Goal: Task Accomplishment & Management: Complete application form

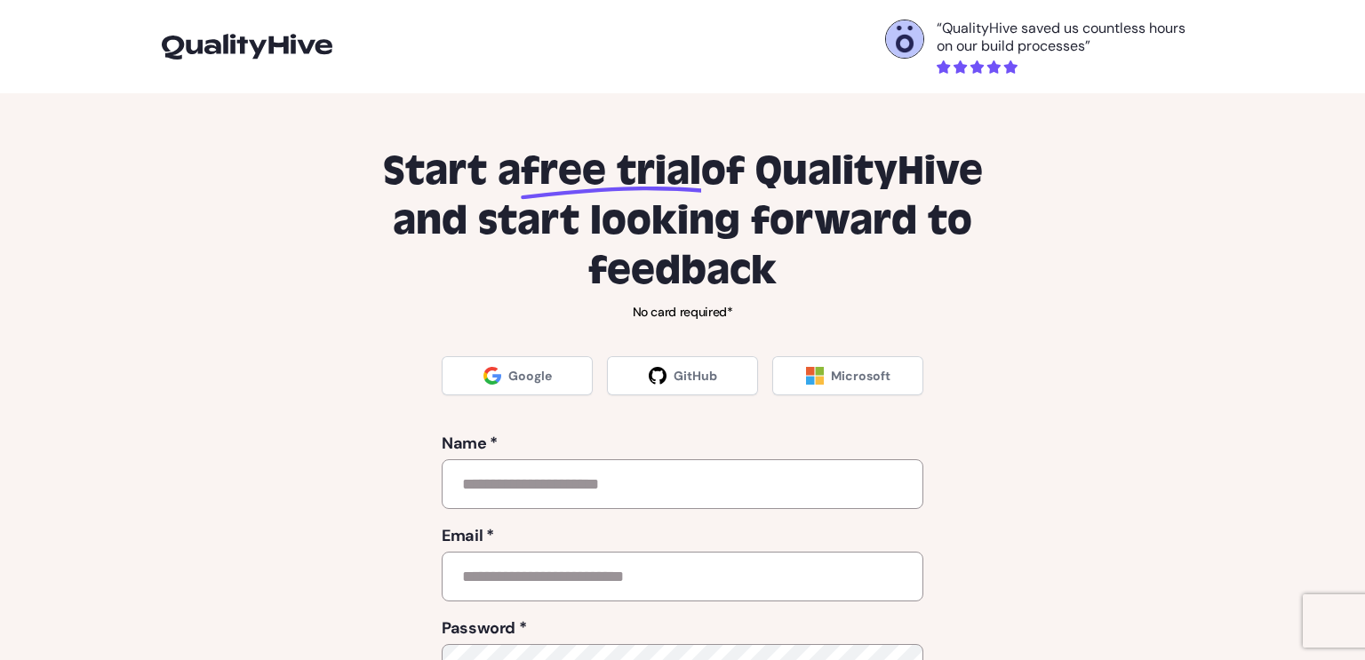
click at [647, 477] on input "text" at bounding box center [683, 484] width 482 height 50
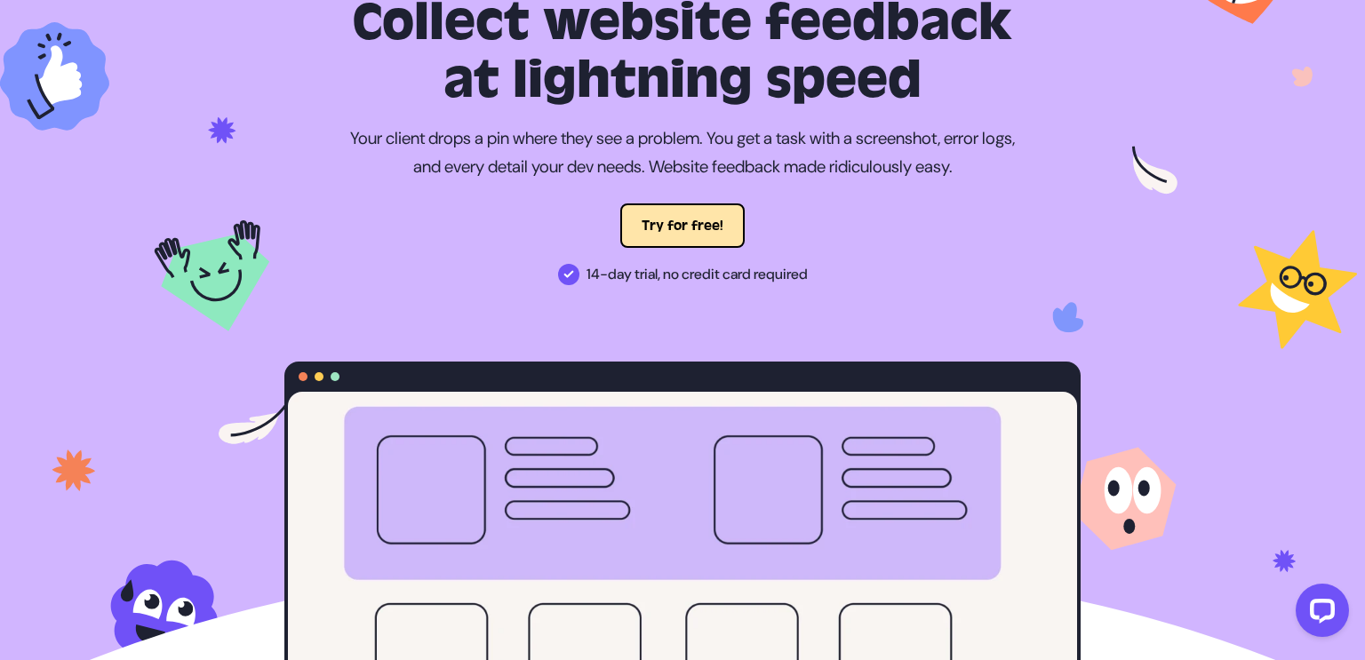
click at [706, 235] on button "Try for free!" at bounding box center [682, 225] width 124 height 44
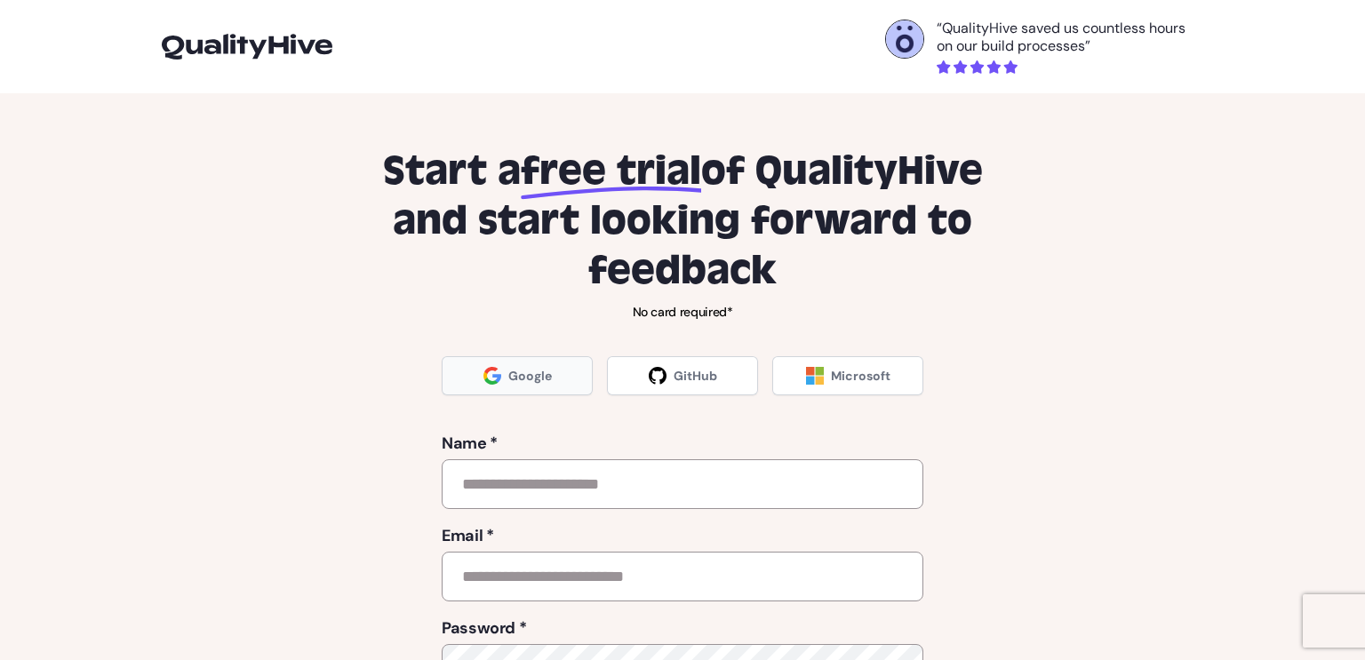
click at [497, 386] on link "Google" at bounding box center [517, 375] width 151 height 39
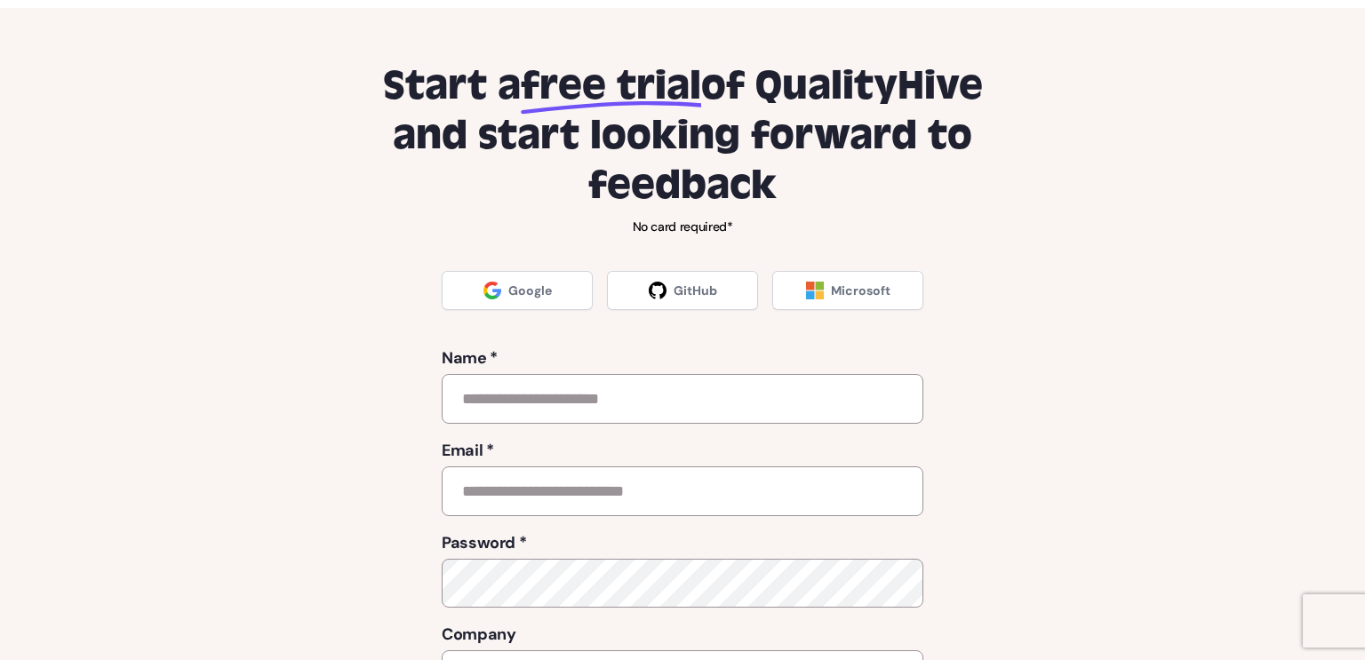
scroll to position [88, 0]
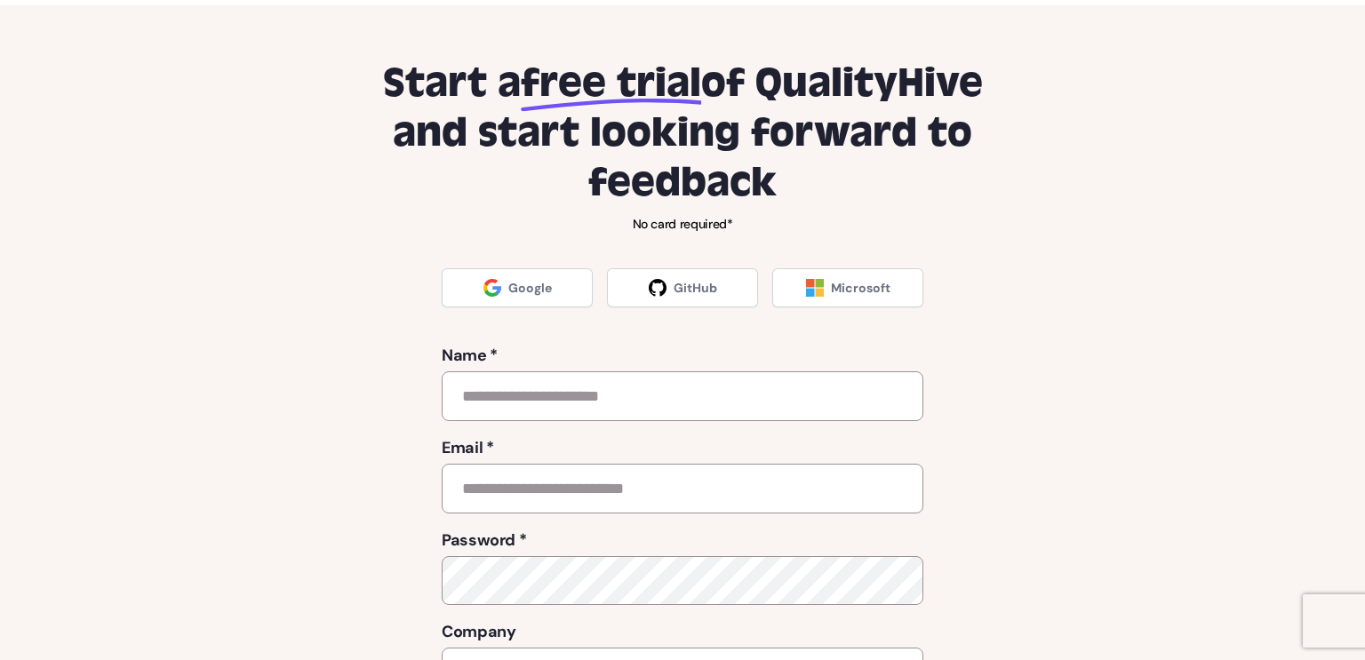
drag, startPoint x: 597, startPoint y: 314, endPoint x: 199, endPoint y: 547, distance: 461.6
click at [199, 547] on div "Start a free trial of QualityHive and start looking forward to feedback No card…" at bounding box center [683, 482] width 1070 height 846
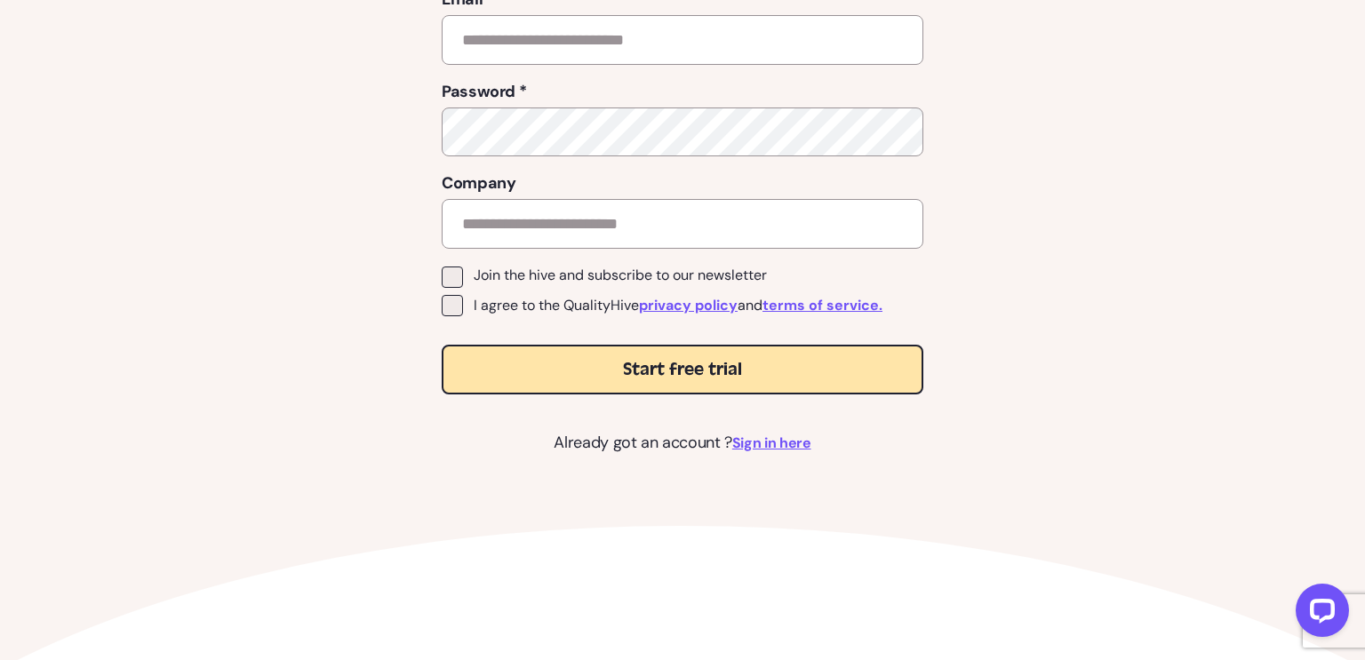
scroll to position [538, 0]
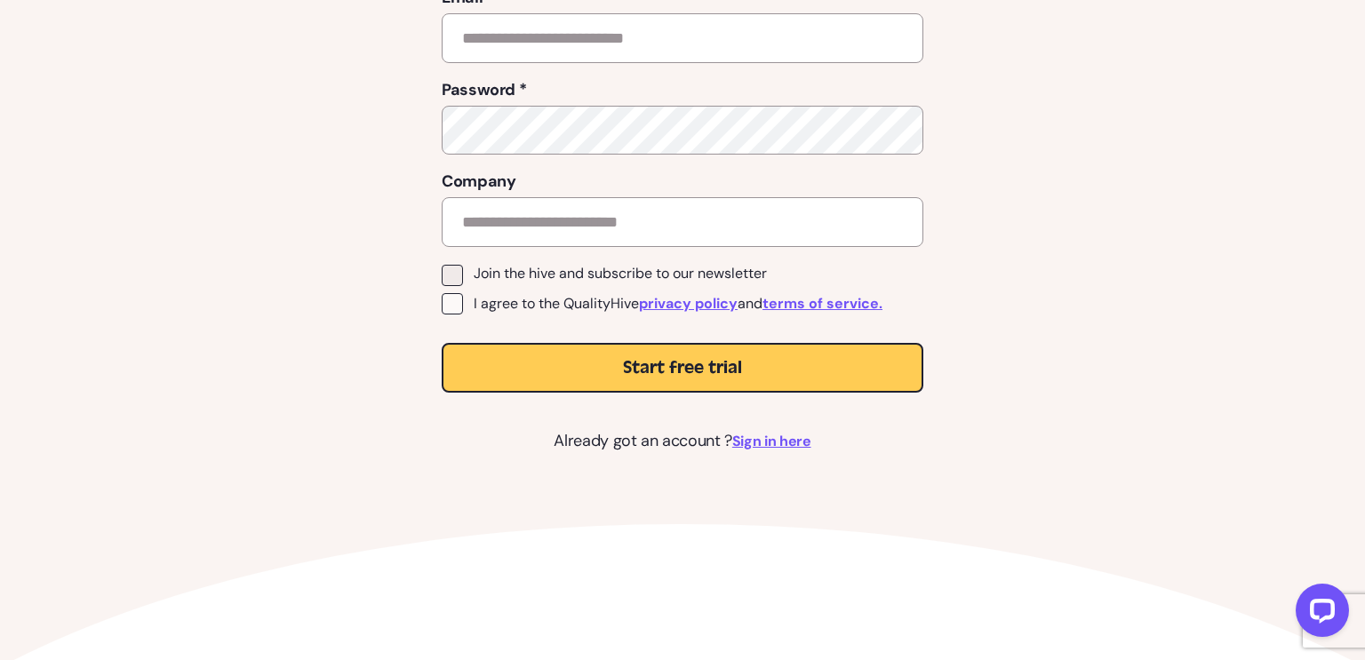
click at [452, 307] on span at bounding box center [452, 303] width 21 height 21
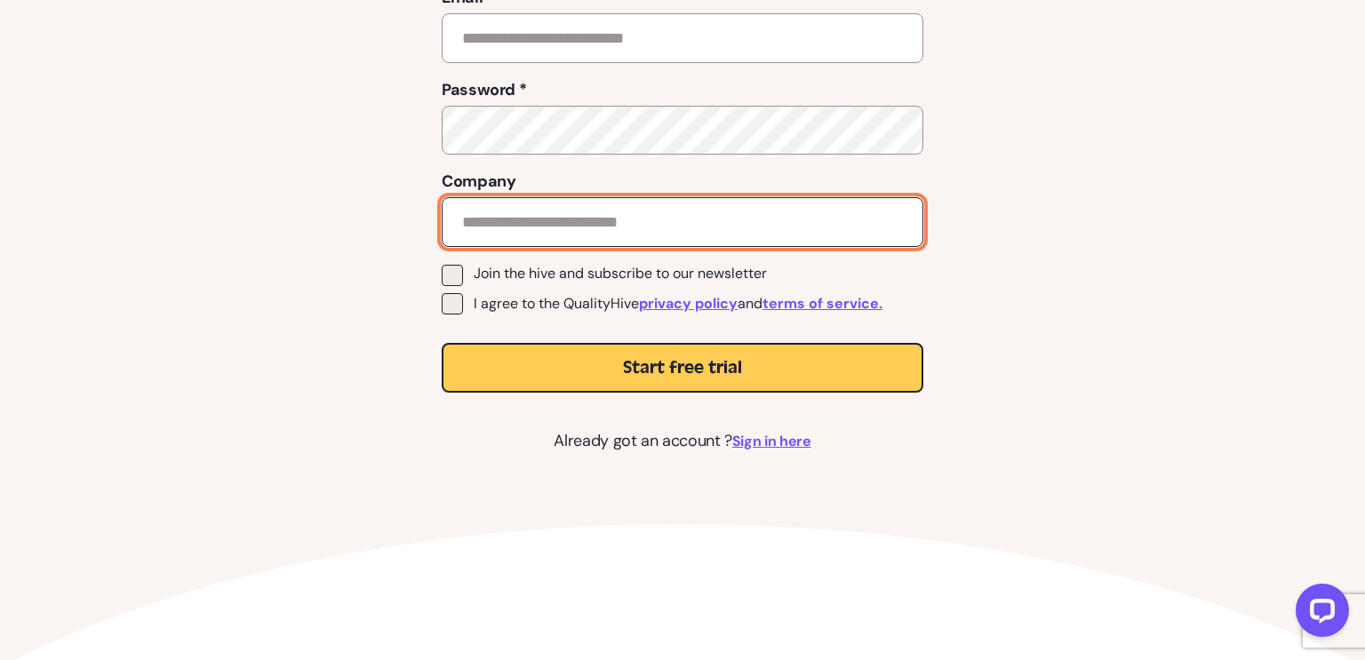
click at [551, 241] on input "text" at bounding box center [683, 222] width 482 height 50
type input "*****"
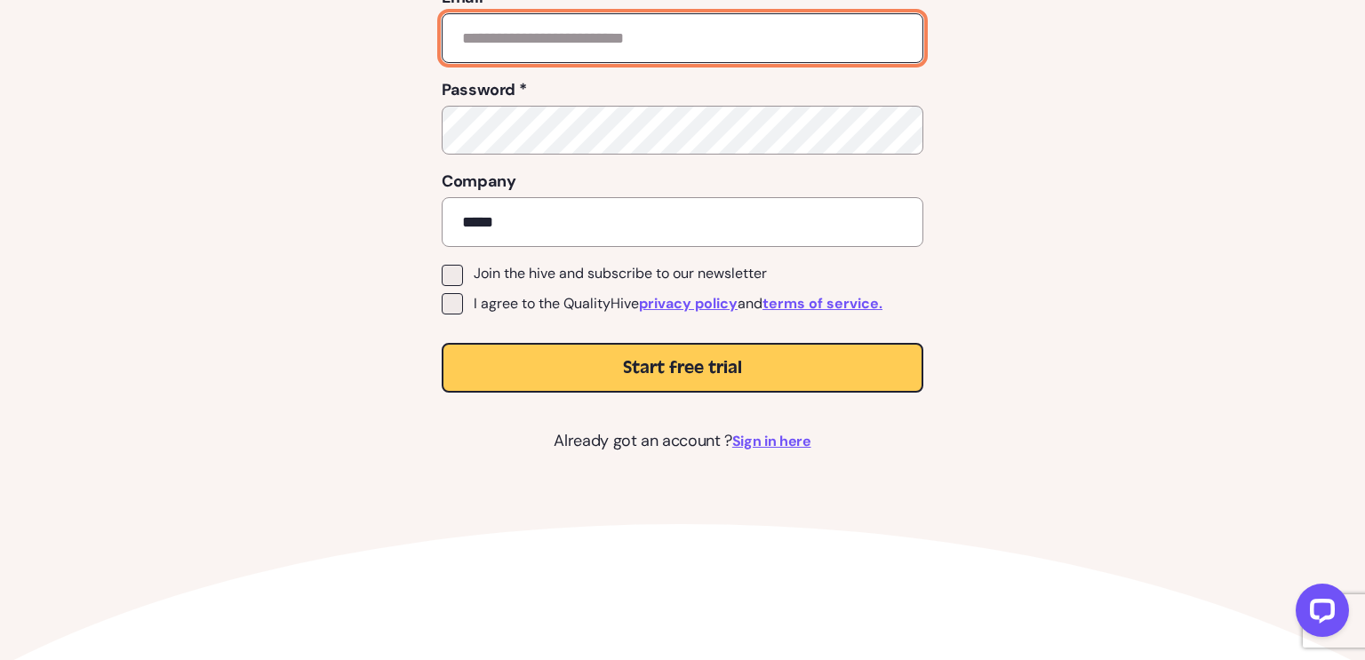
click at [769, 44] on input "email" at bounding box center [683, 38] width 482 height 50
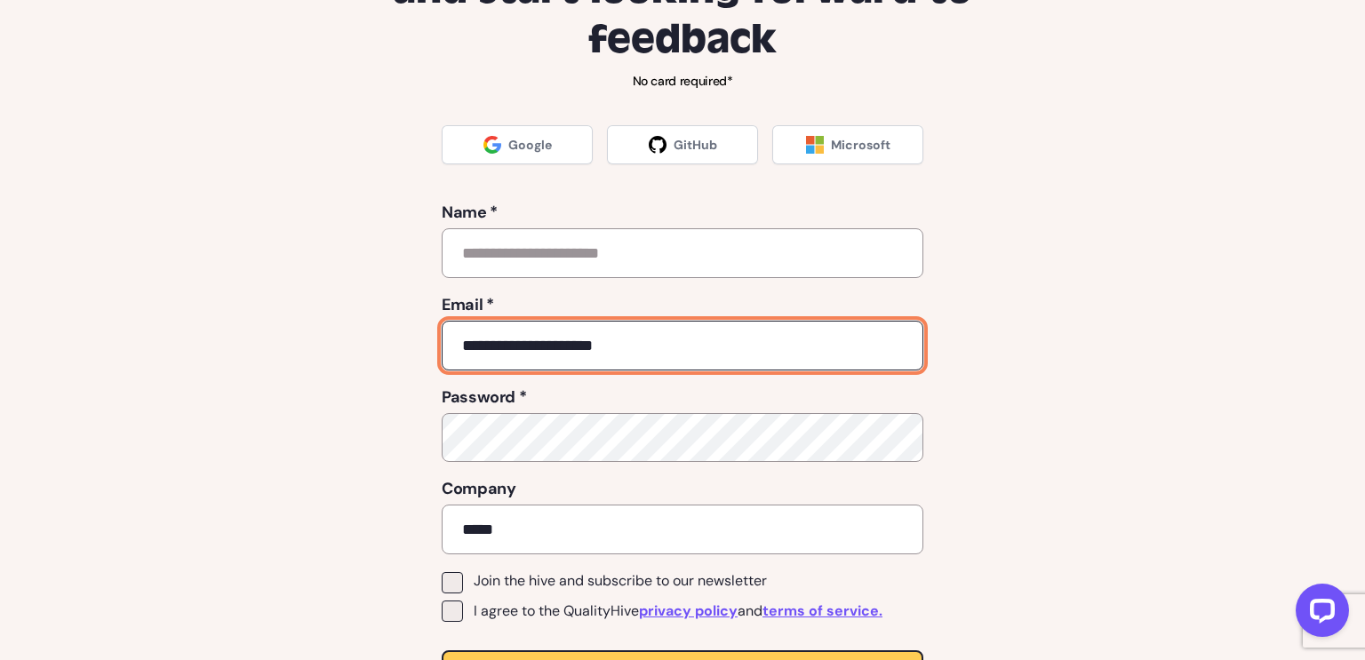
scroll to position [226, 0]
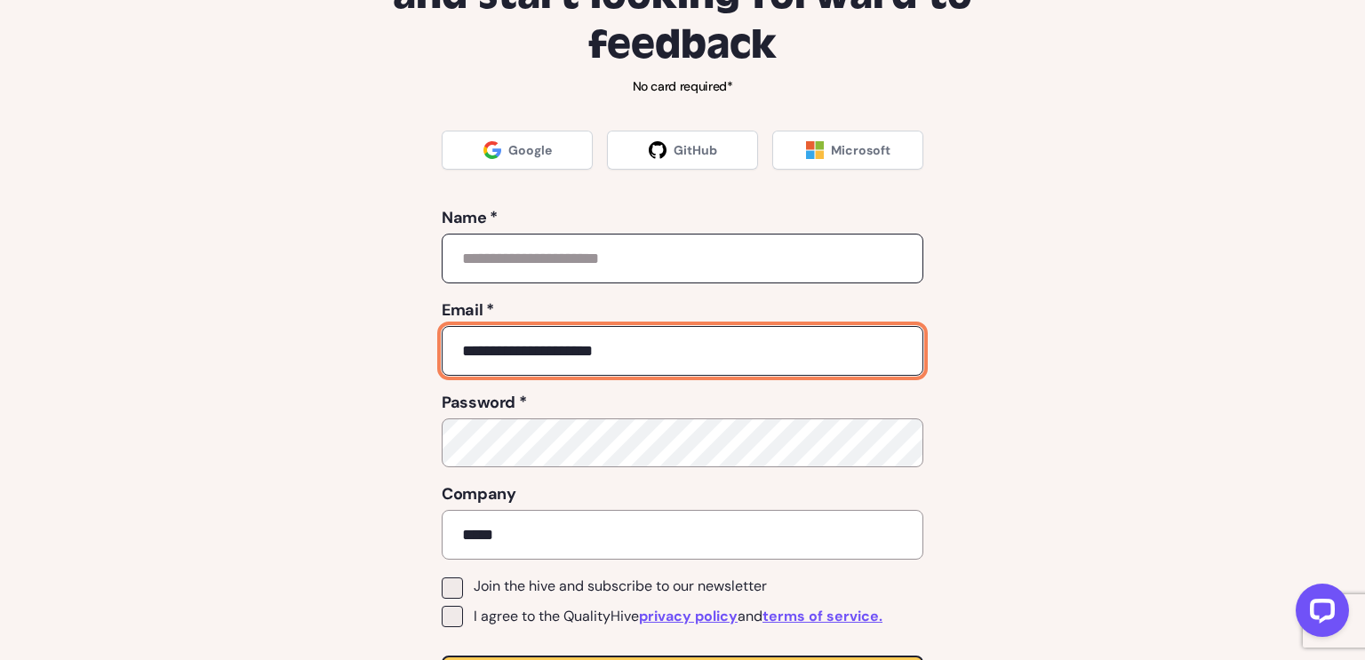
type input "**********"
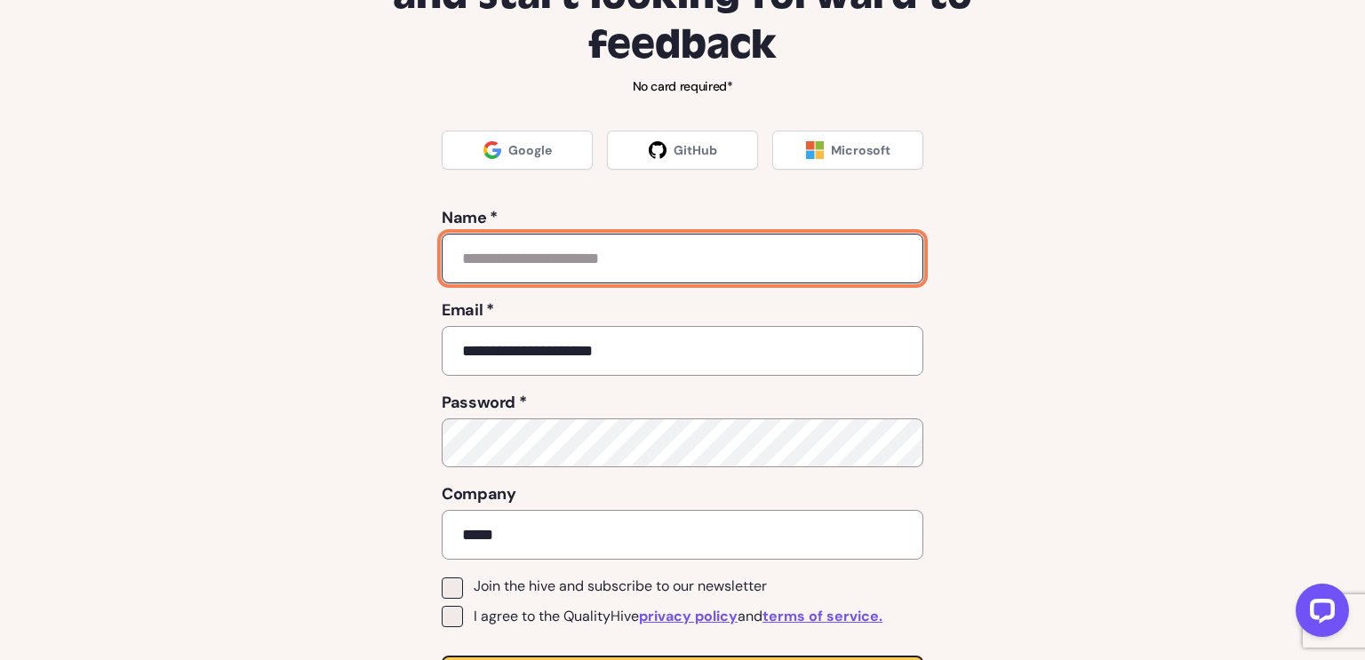
click at [592, 250] on input "text" at bounding box center [683, 259] width 482 height 50
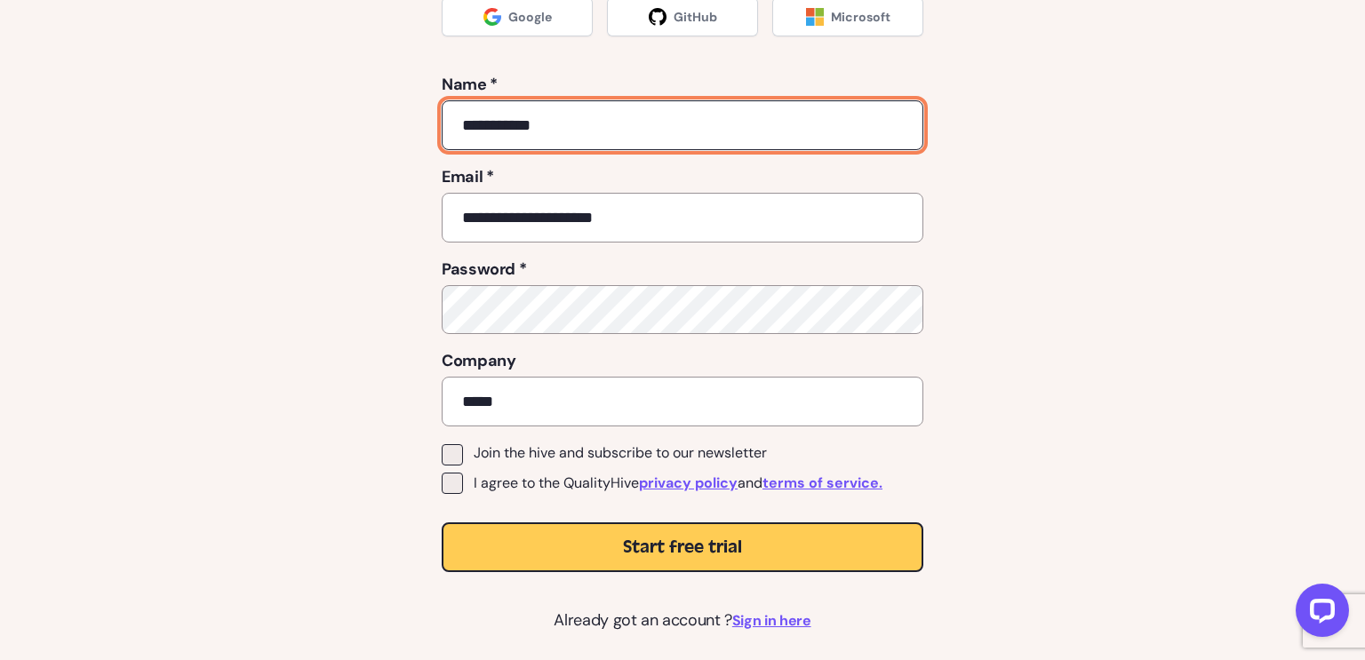
scroll to position [363, 0]
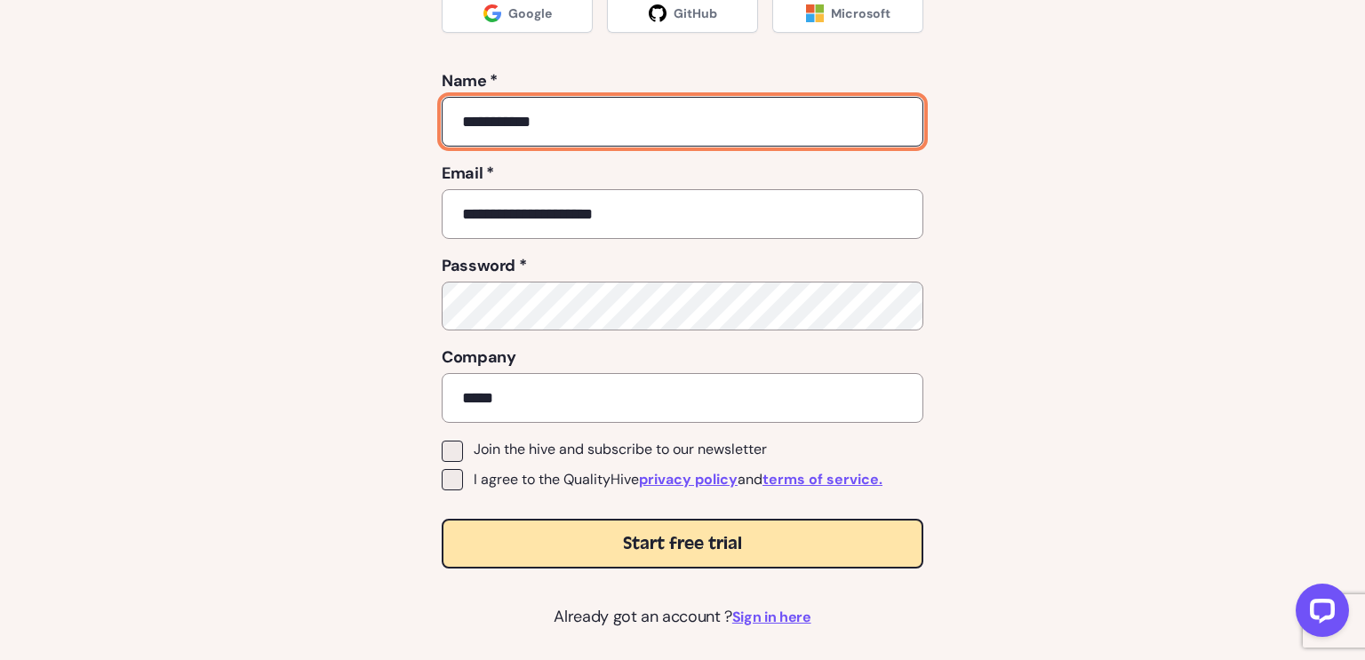
type input "**********"
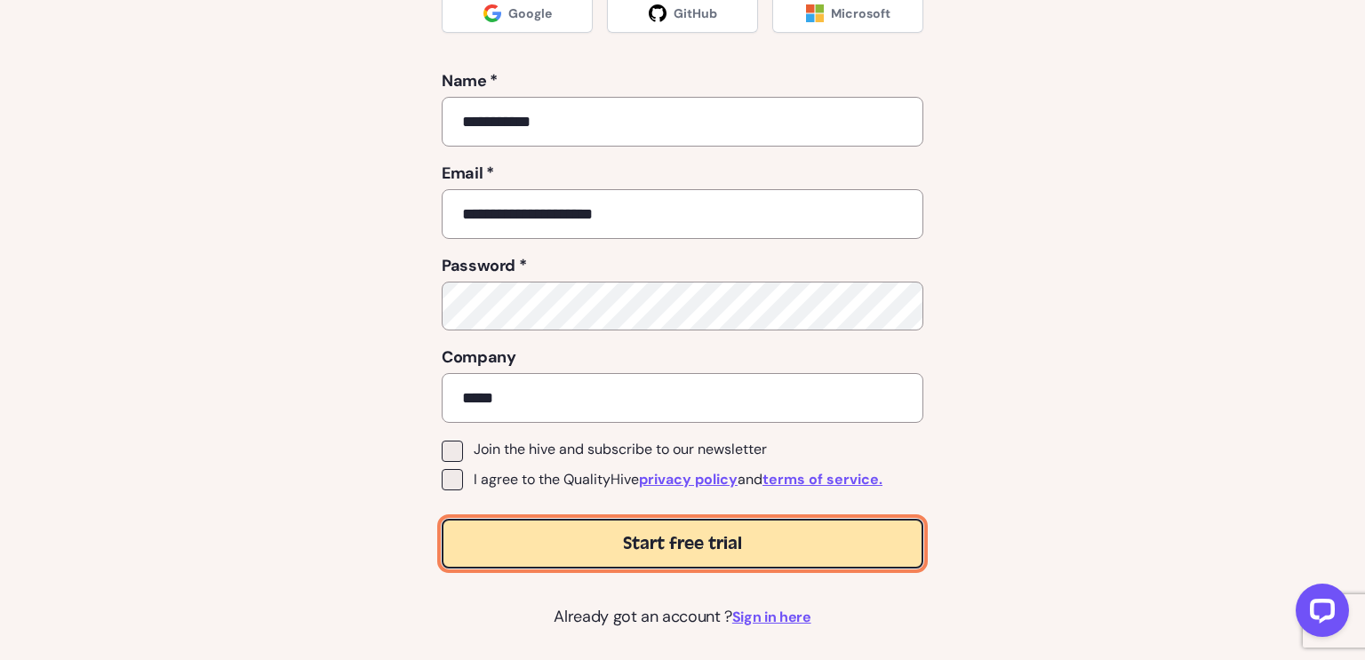
click at [539, 538] on button "Start free trial" at bounding box center [683, 544] width 482 height 50
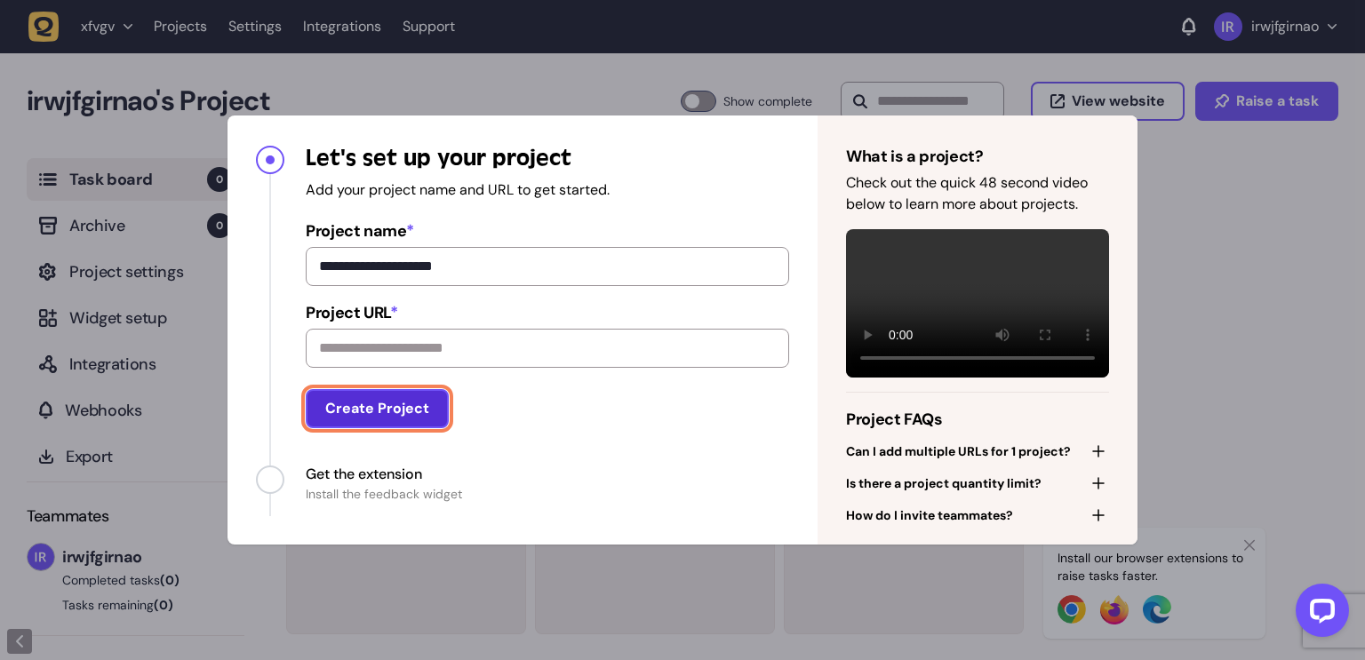
click at [371, 403] on button "Create Project" at bounding box center [377, 408] width 143 height 39
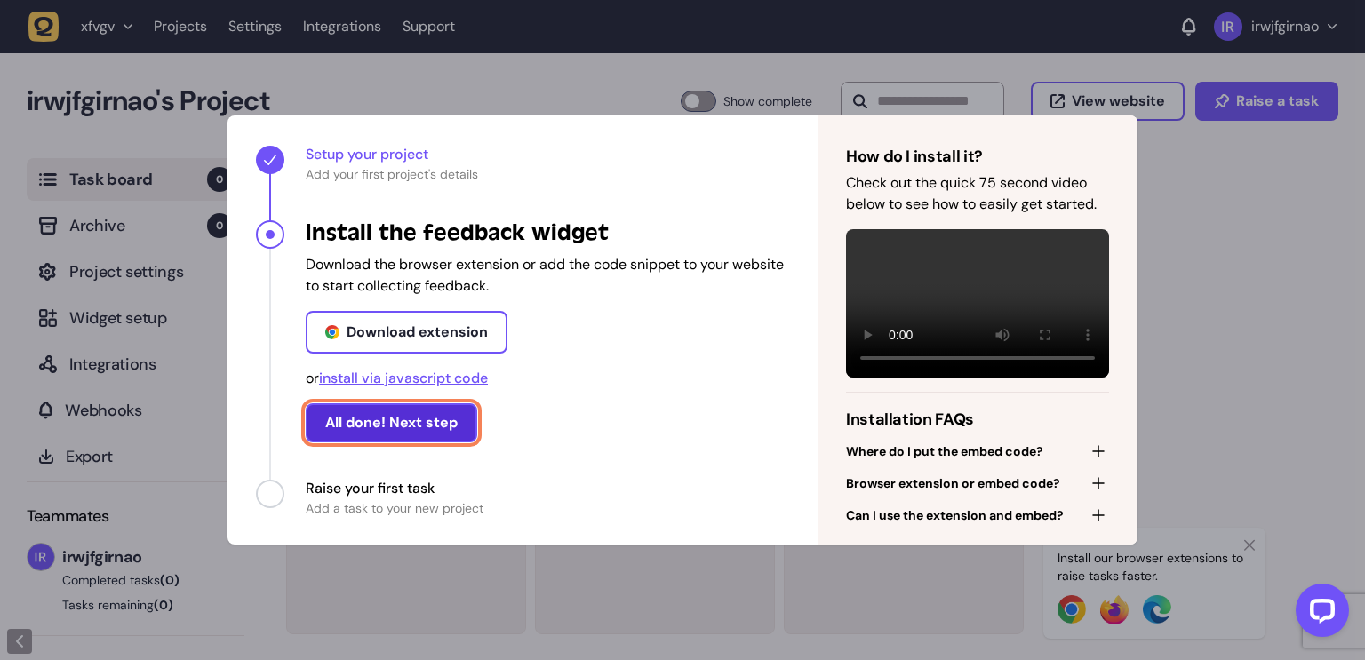
click at [473, 422] on button "All done! Next step" at bounding box center [391, 422] width 171 height 39
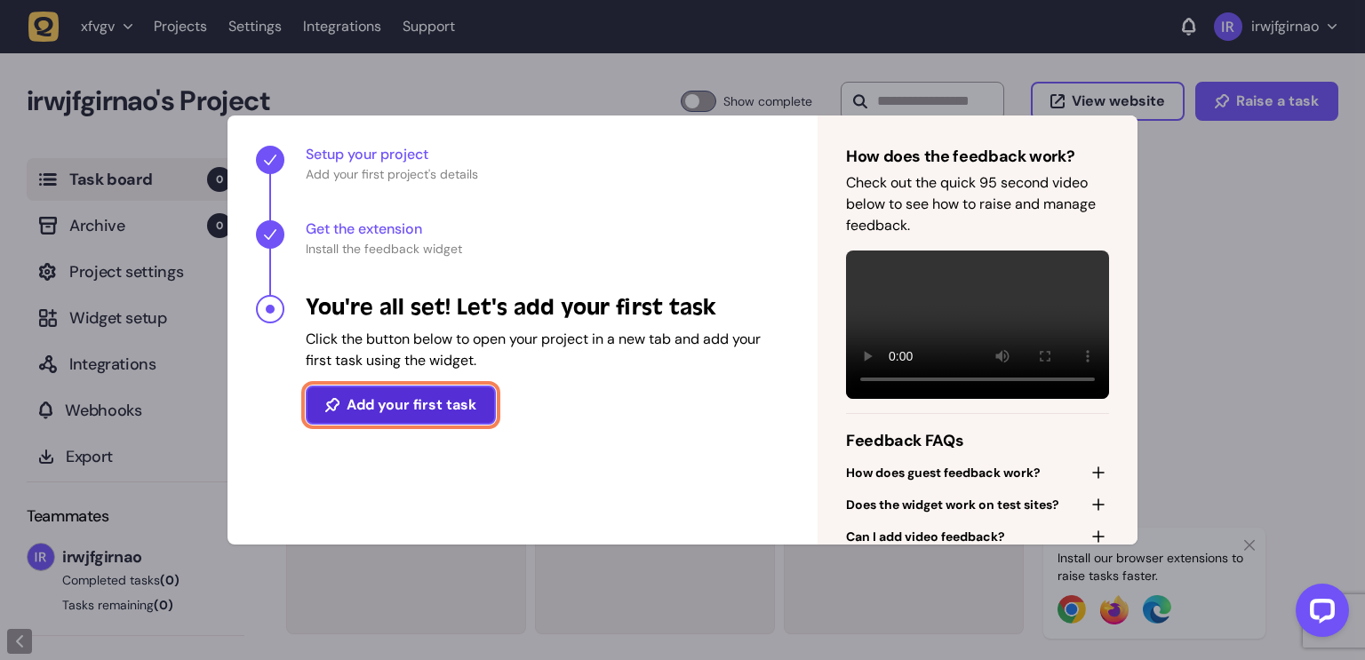
click at [484, 408] on button "Add your first task" at bounding box center [401, 405] width 190 height 39
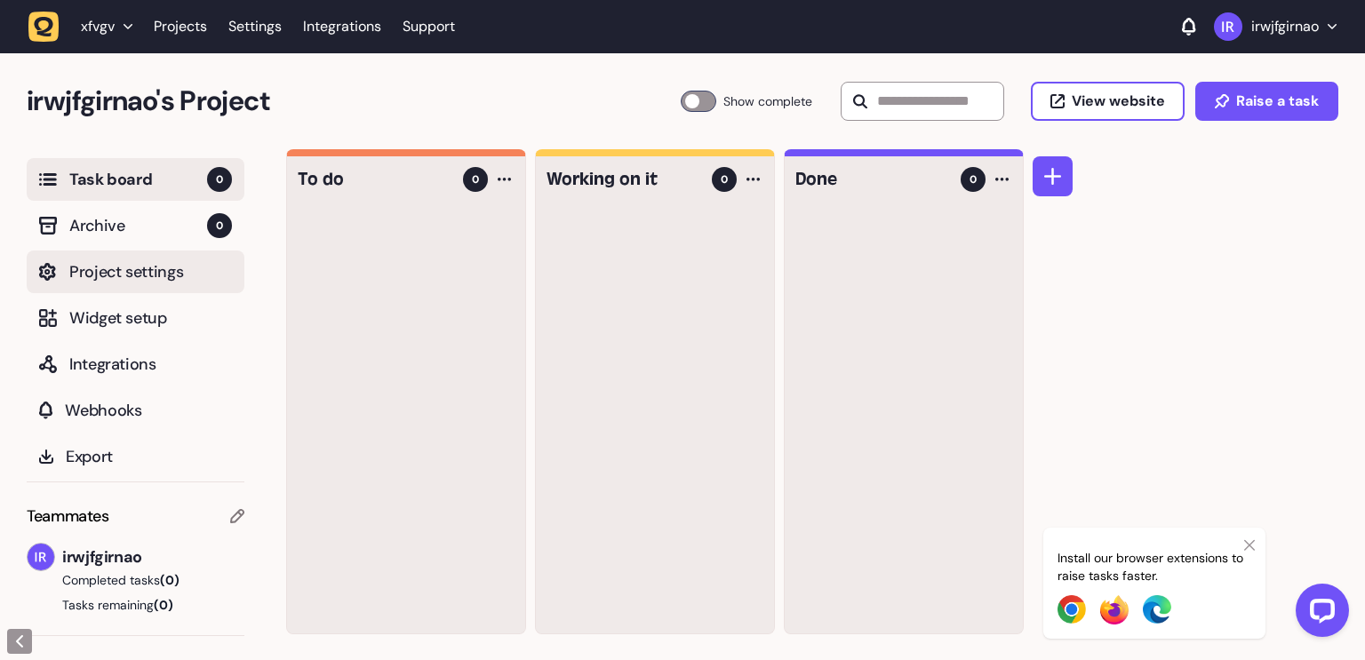
click at [127, 292] on button "Project settings" at bounding box center [136, 272] width 218 height 43
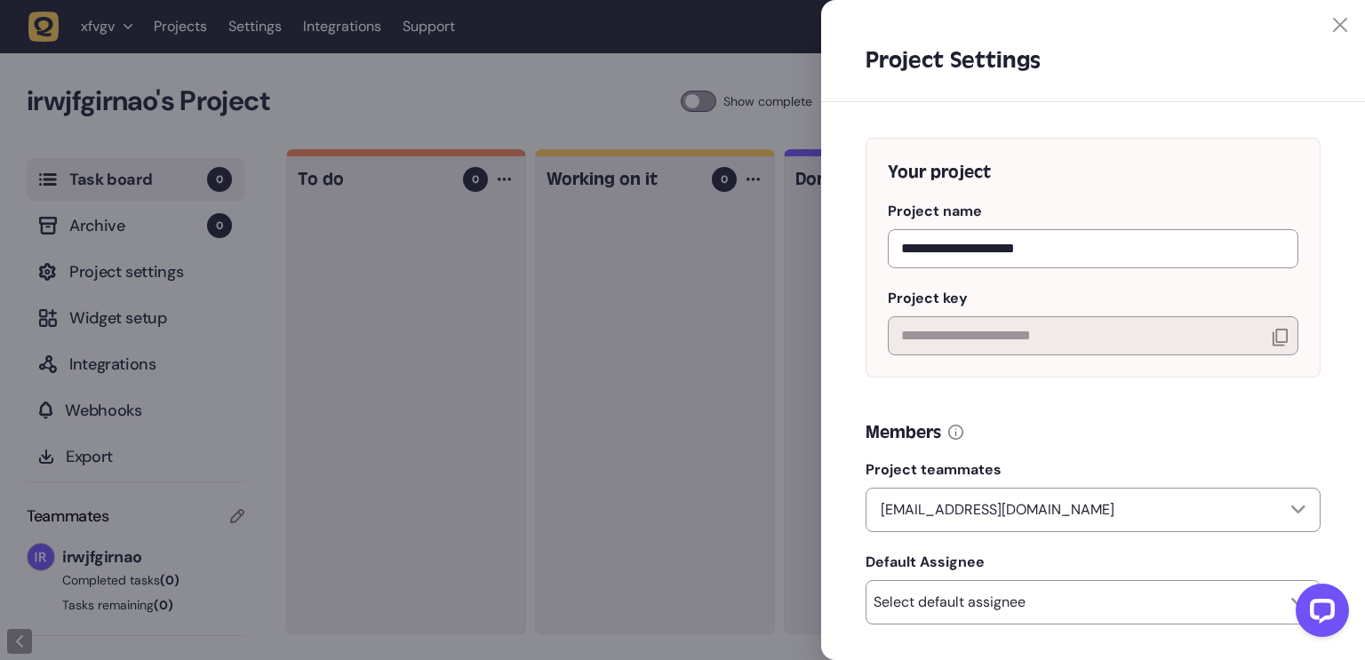
click at [117, 307] on div at bounding box center [682, 330] width 1365 height 660
